Goal: Find contact information: Find contact information

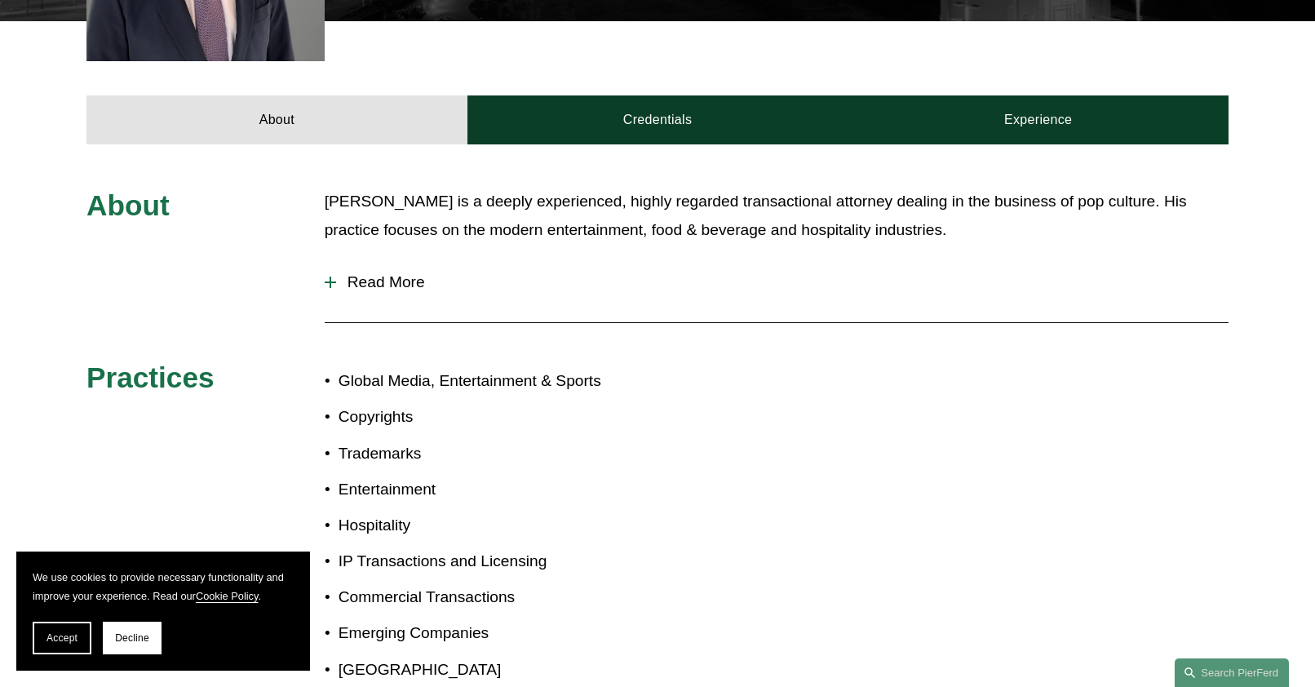
scroll to position [628, 0]
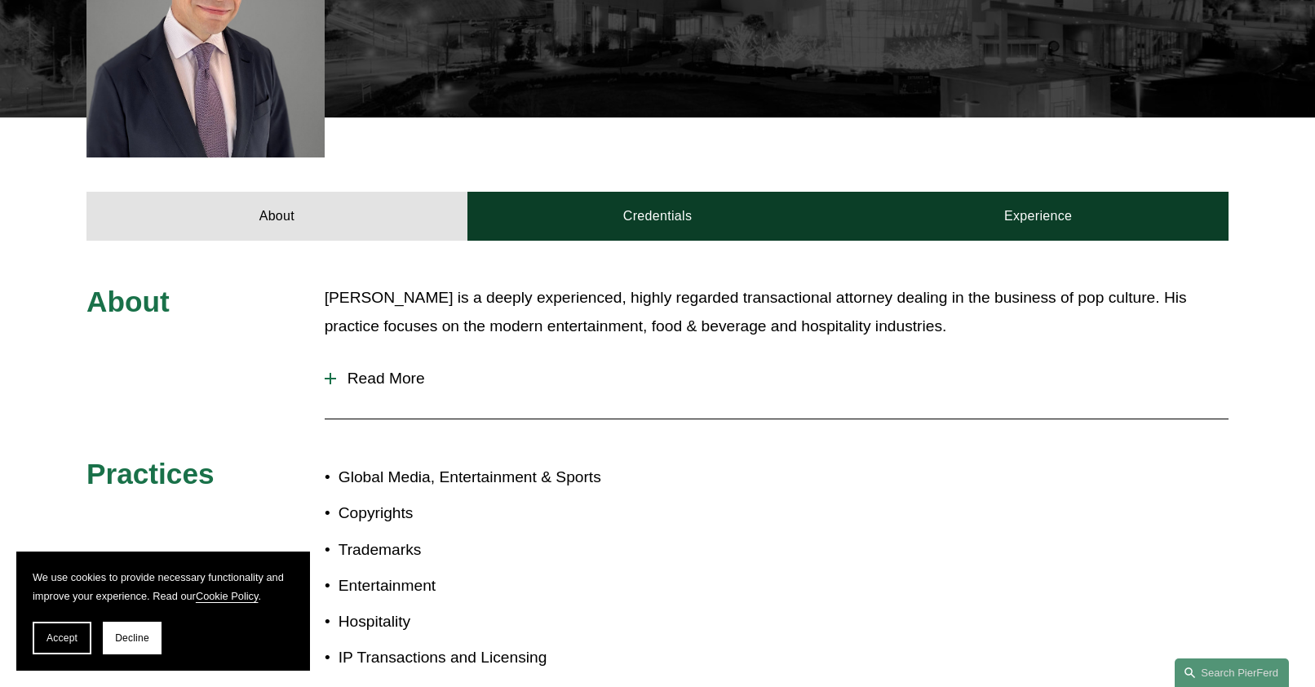
click at [386, 369] on span "Read More" at bounding box center [782, 378] width 892 height 18
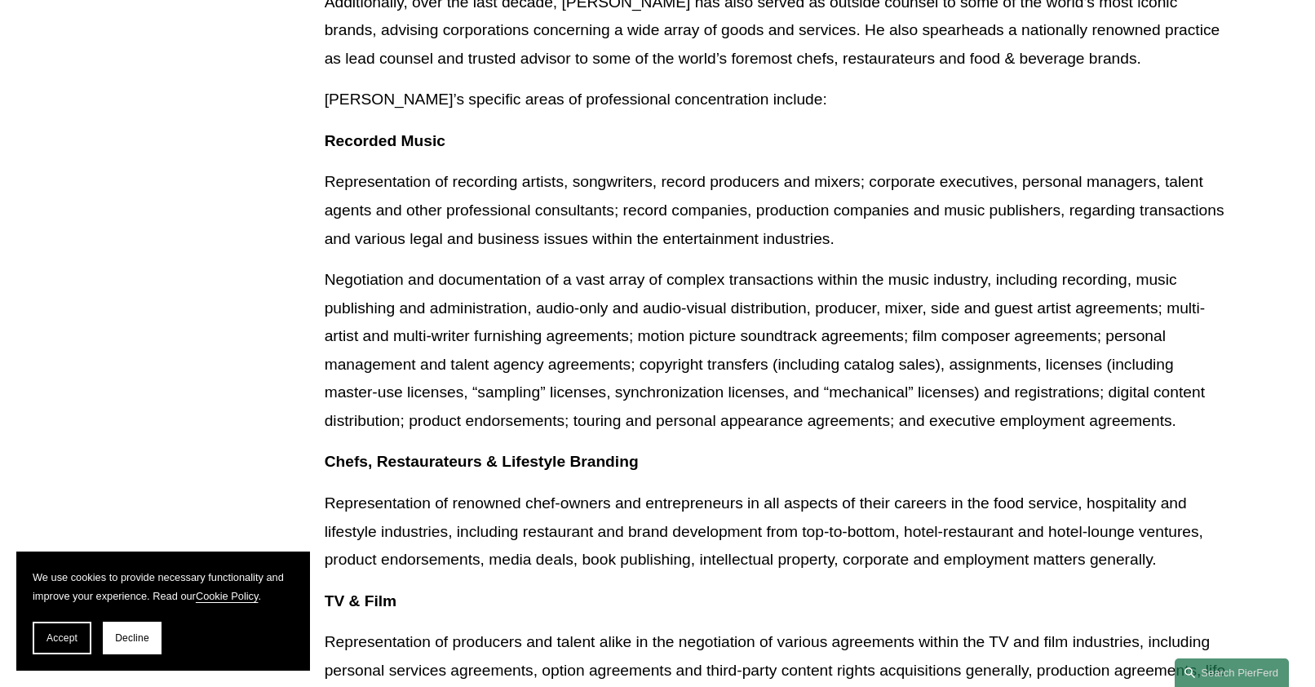
scroll to position [1036, 0]
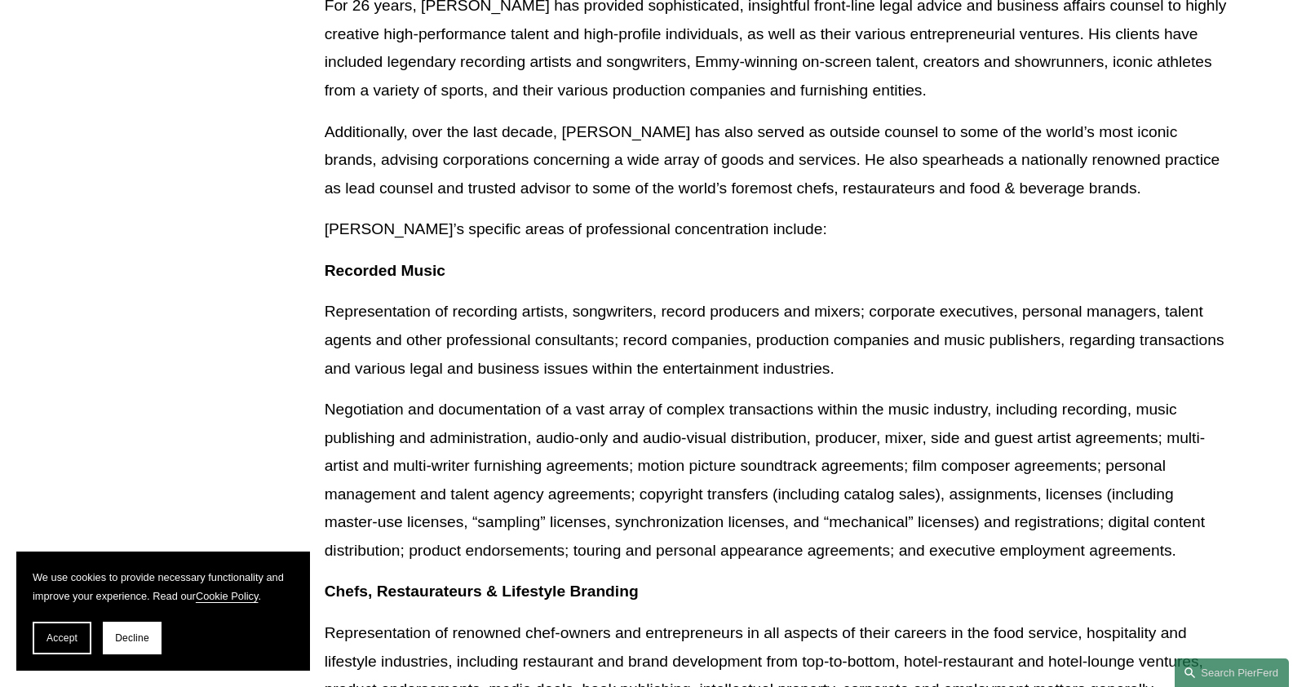
drag, startPoint x: 75, startPoint y: 633, endPoint x: 95, endPoint y: 626, distance: 21.4
click at [75, 633] on span "Accept" at bounding box center [61, 637] width 31 height 11
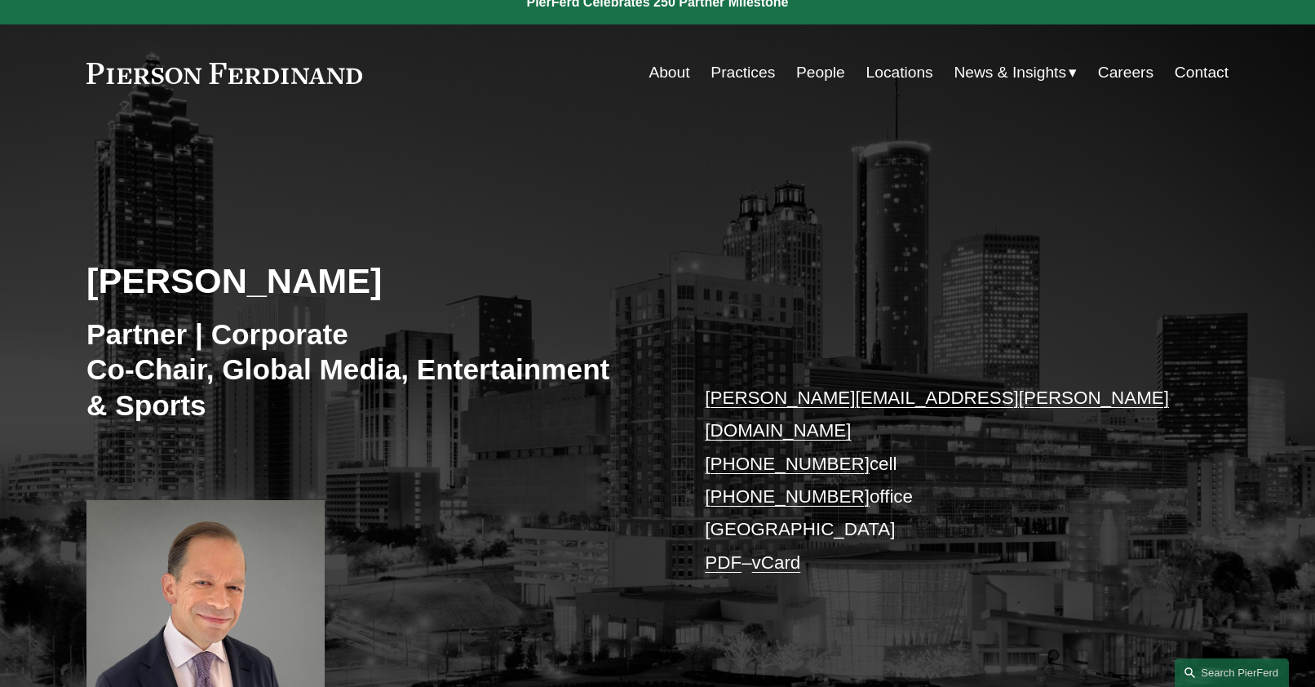
scroll to position [0, 0]
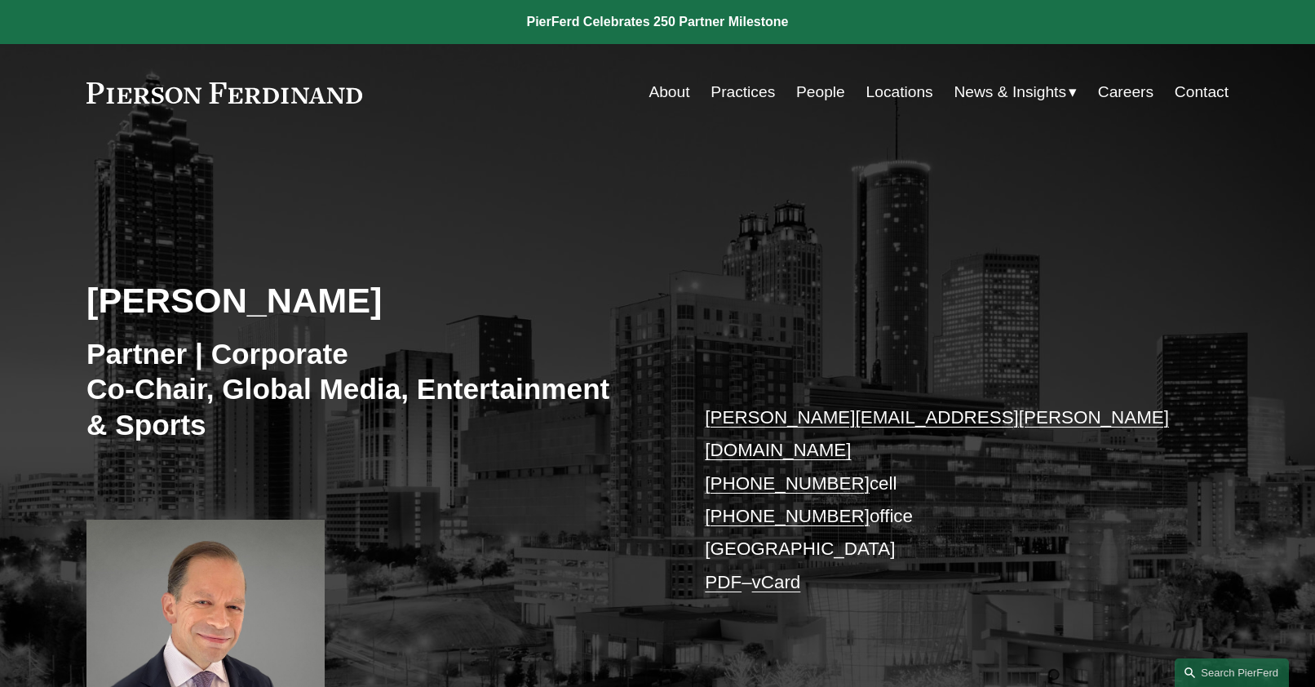
click at [895, 89] on link "Locations" at bounding box center [899, 92] width 67 height 31
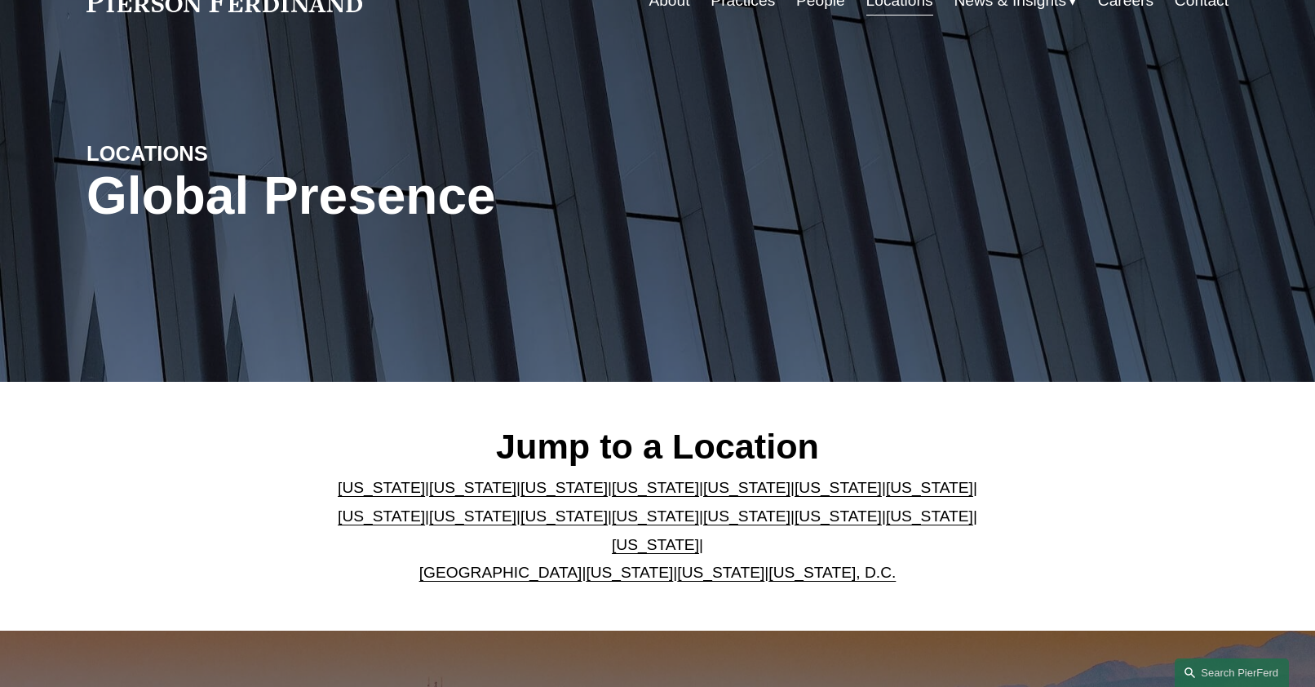
scroll to position [245, 0]
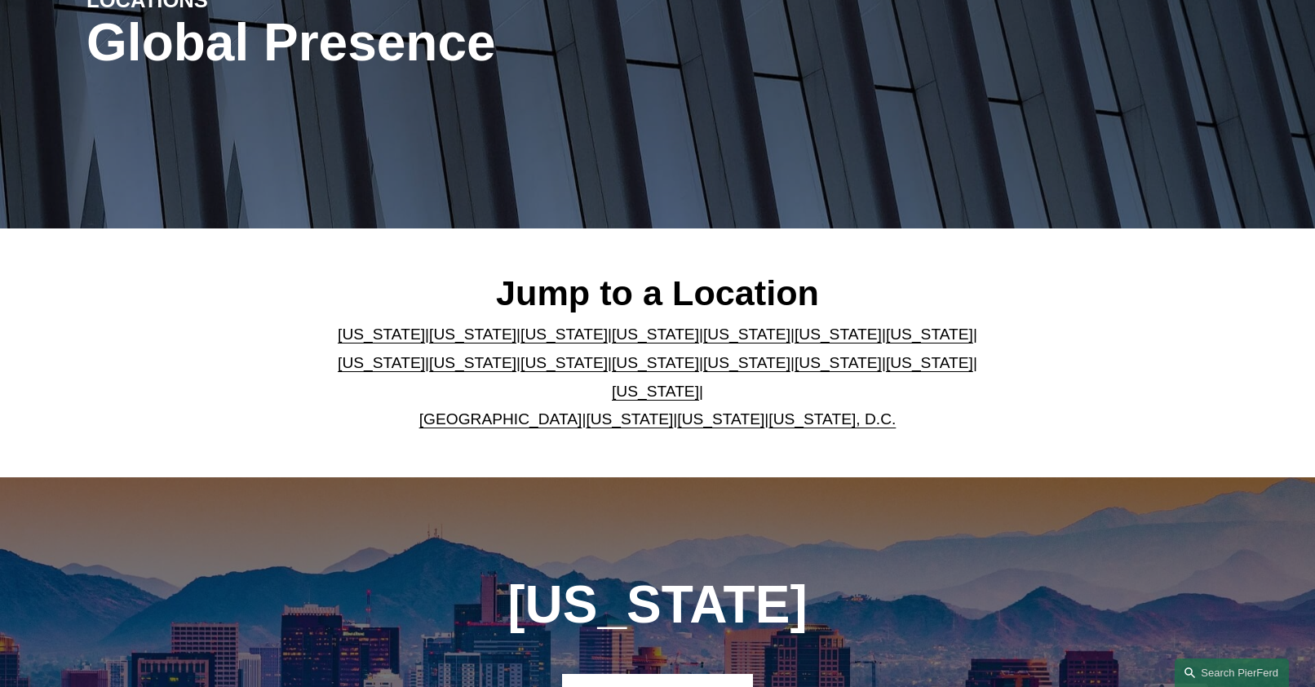
click at [582, 380] on p "Arizona | California | Colorado | Delaware | Florida | Georgia | Illinois | Mas…" at bounding box center [658, 377] width 666 height 113
click at [612, 371] on link "New York" at bounding box center [655, 362] width 87 height 17
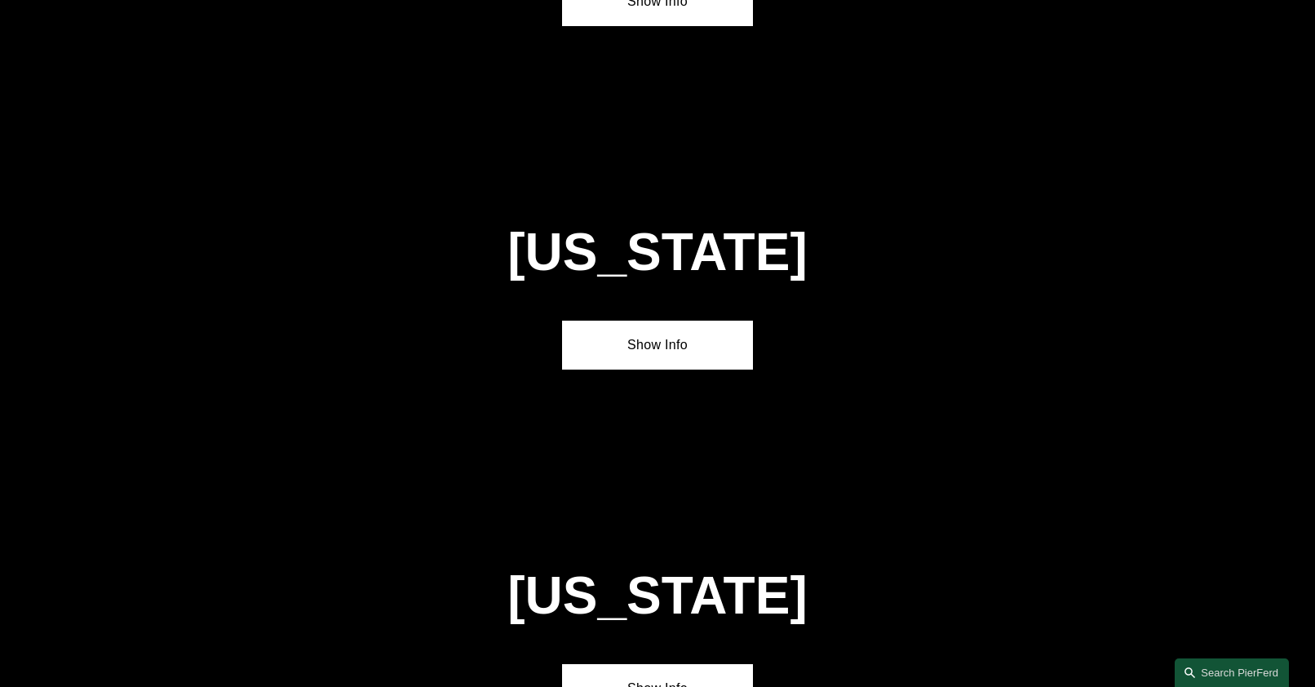
scroll to position [4145, 0]
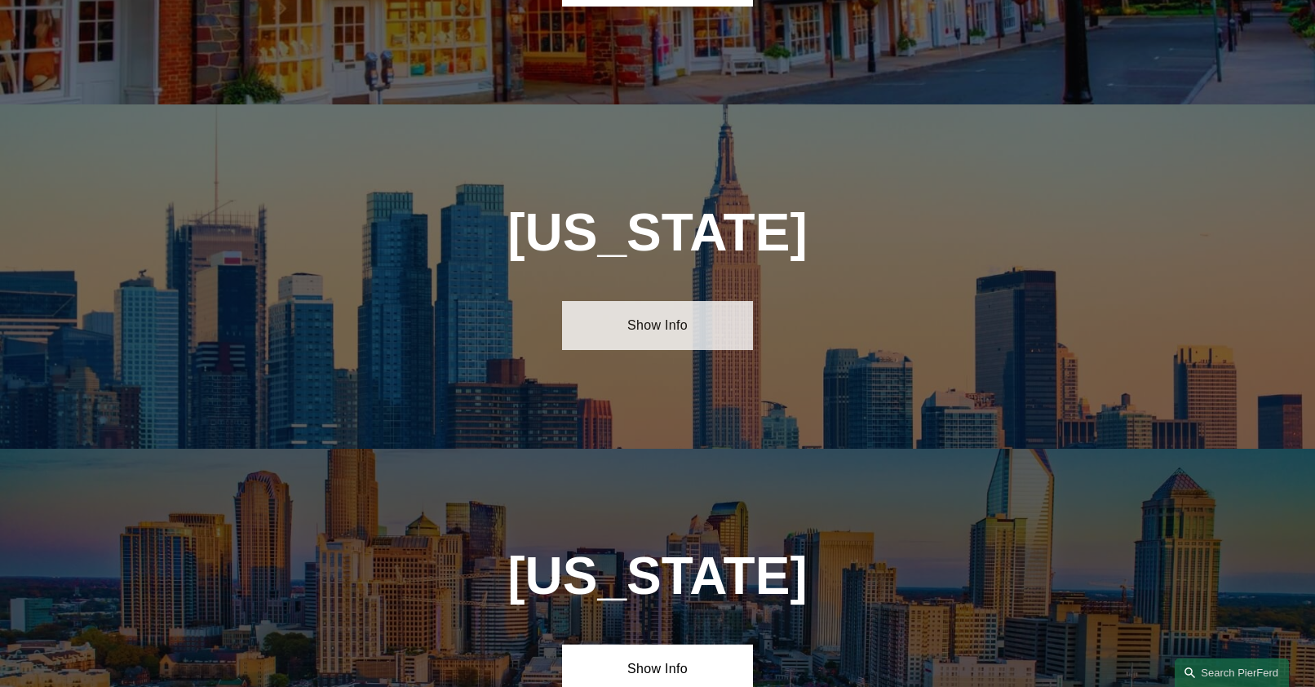
click at [664, 301] on link "Show Info" at bounding box center [657, 325] width 190 height 49
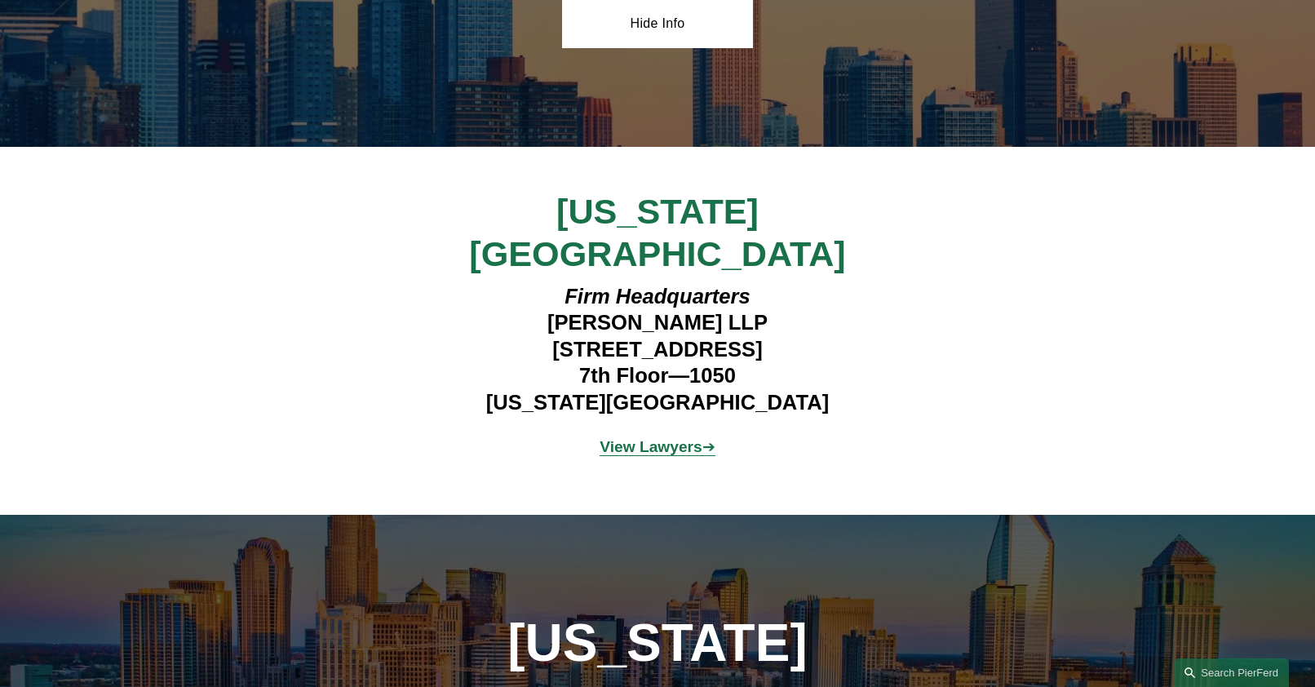
scroll to position [4635, 0]
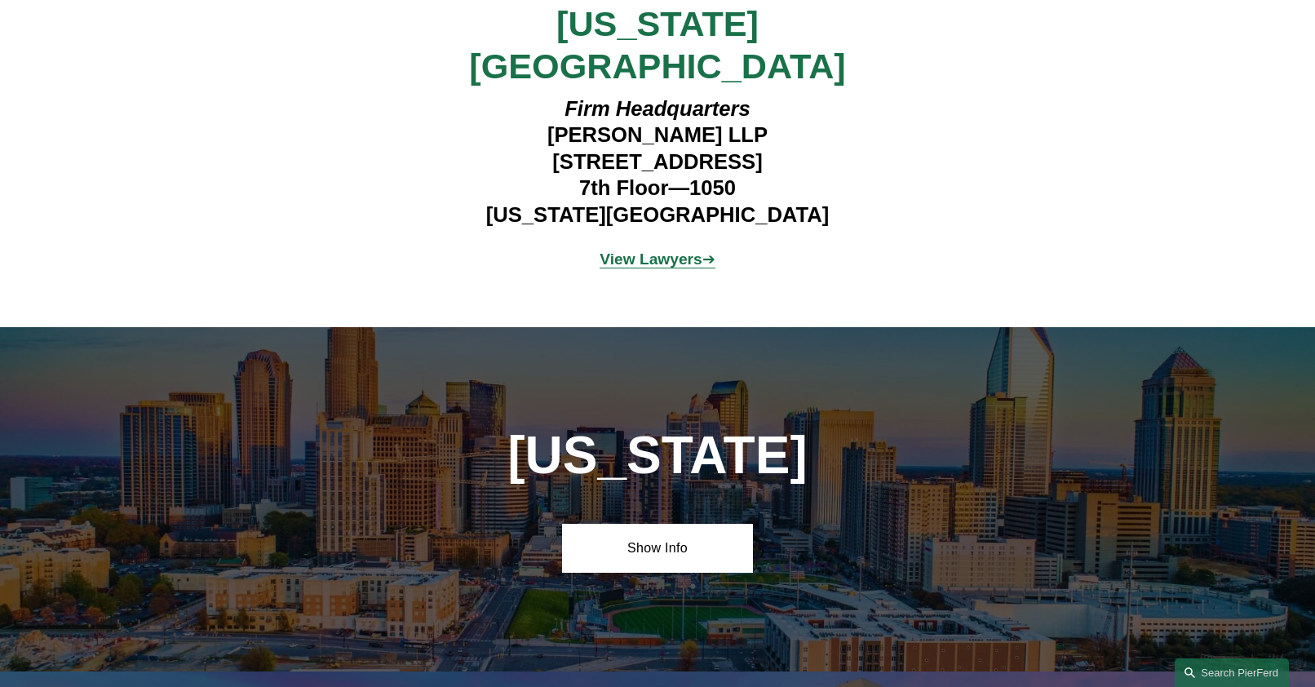
click at [661, 436] on div "North Carolina Show Info" at bounding box center [657, 498] width 1315 height 343
click at [674, 524] on link "Show Info" at bounding box center [657, 548] width 190 height 49
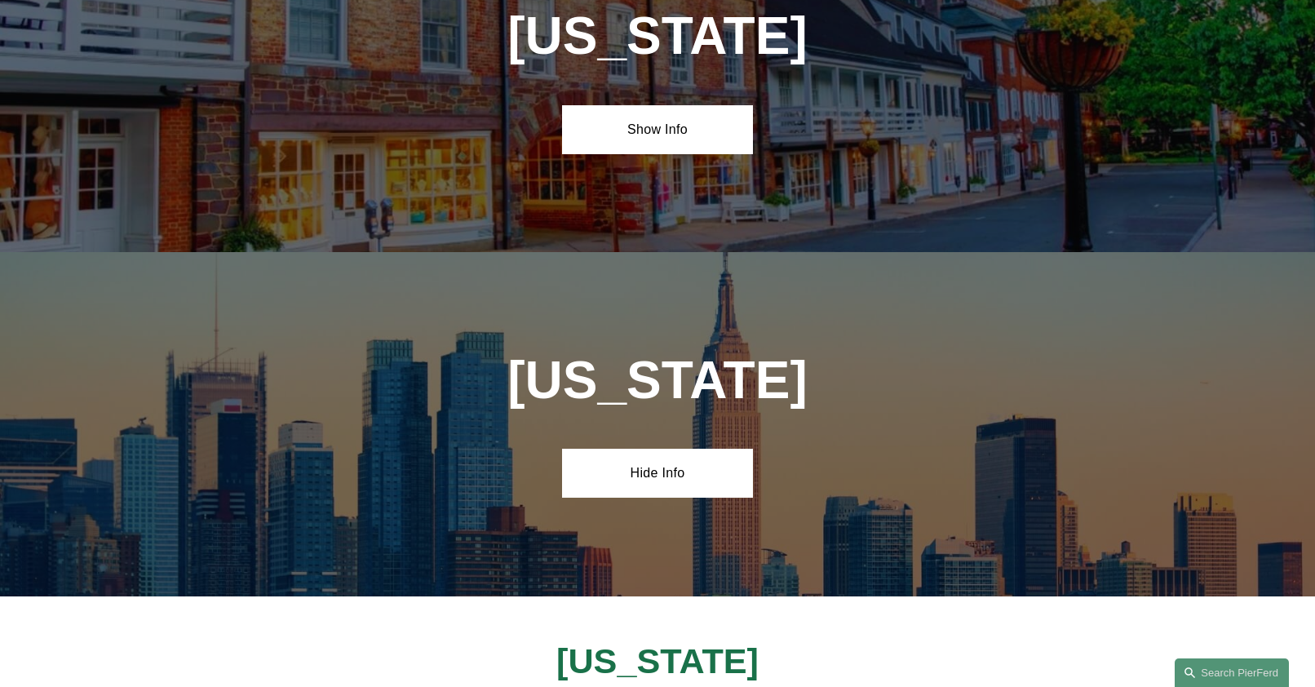
scroll to position [3982, 0]
